Goal: Check status

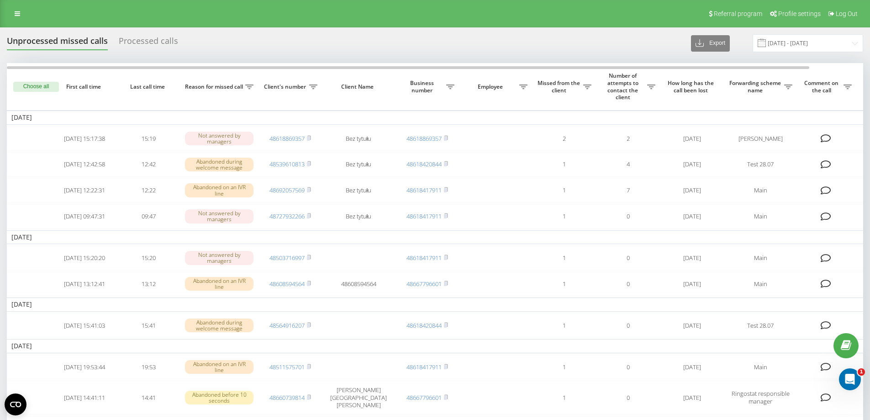
click at [145, 40] on div "Processed calls" at bounding box center [148, 43] width 59 height 14
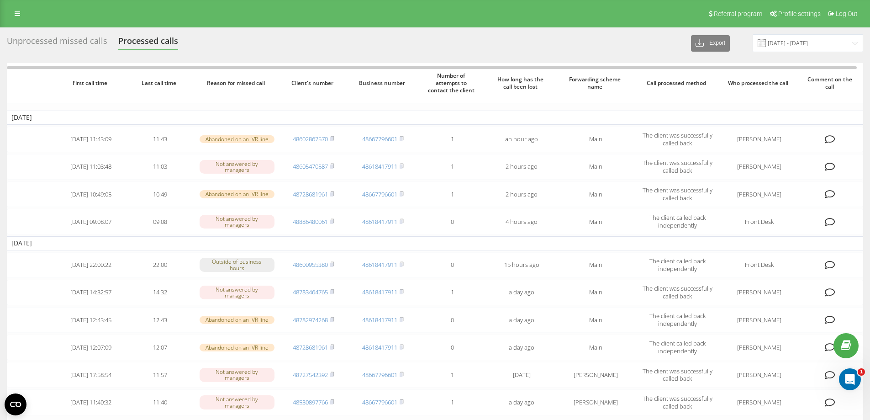
click at [48, 39] on div "Unprocessed missed calls" at bounding box center [57, 43] width 101 height 14
